Goal: Task Accomplishment & Management: Use online tool/utility

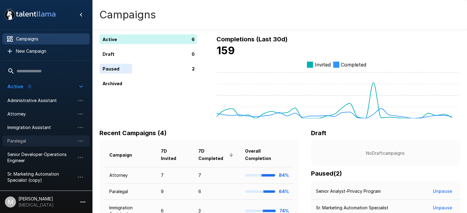
click at [38, 141] on span "Paralegal" at bounding box center [41, 141] width 68 height 6
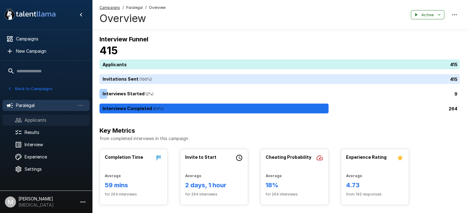
click at [47, 122] on span "Applicants" at bounding box center [55, 120] width 60 height 6
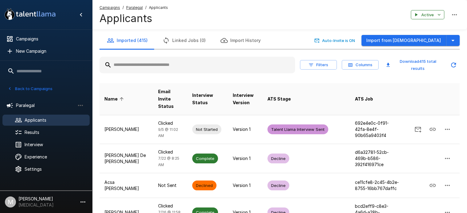
click at [157, 62] on input "text" at bounding box center [197, 65] width 196 height 11
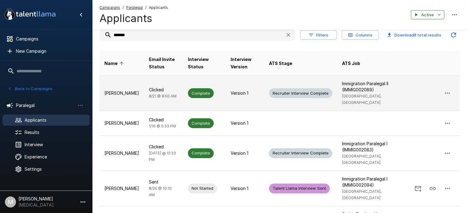
scroll to position [28, 0]
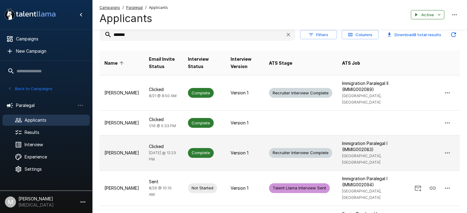
type input "*******"
click at [146, 143] on td "Clicked Today @ 12:23 PM" at bounding box center [163, 152] width 39 height 35
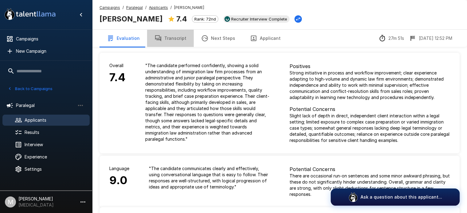
click at [172, 38] on button "Transcript" at bounding box center [170, 38] width 47 height 17
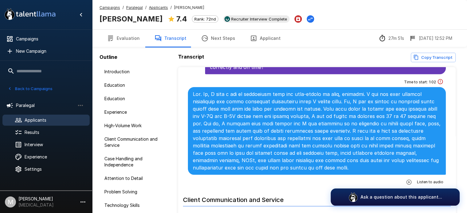
scroll to position [563, 0]
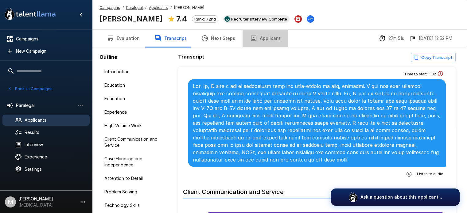
click at [266, 40] on button "Applicant" at bounding box center [265, 38] width 45 height 17
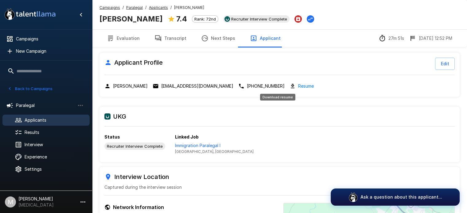
click at [298, 87] on link "Resume" at bounding box center [306, 86] width 16 height 7
click at [188, 149] on span "Austin, TX" at bounding box center [214, 152] width 79 height 6
click at [177, 37] on button "Transcript" at bounding box center [170, 38] width 47 height 17
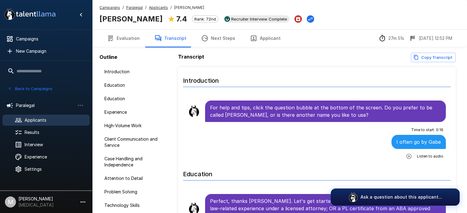
click at [284, 161] on li "Time to start : 0 : 16 I often go by Gabe Listen to audio" at bounding box center [317, 143] width 268 height 40
click at [198, 140] on div "Time to start : 0 : 16 I often go by Gabe Listen to audio" at bounding box center [317, 143] width 258 height 36
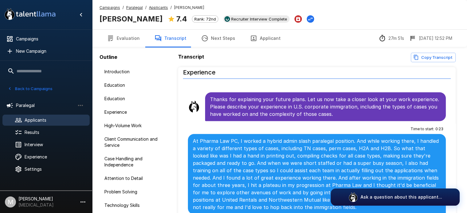
scroll to position [357, 0]
